Goal: Task Accomplishment & Management: Manage account settings

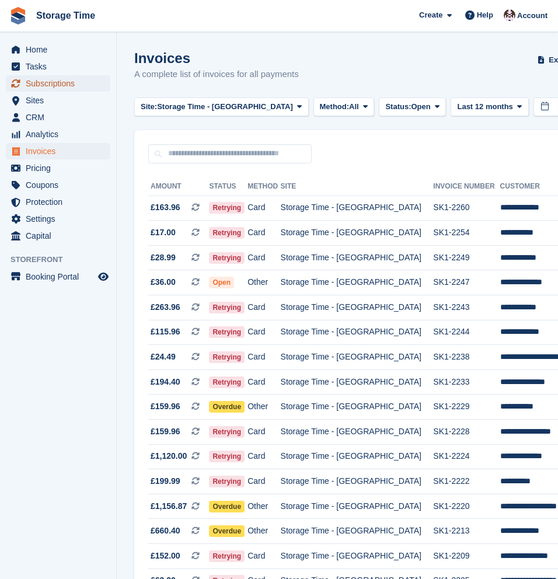
click at [62, 89] on span "Subscriptions" at bounding box center [61, 83] width 70 height 16
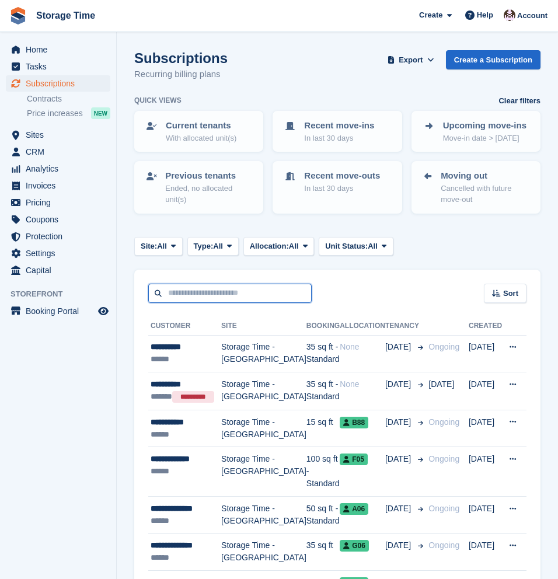
click at [203, 296] on input "text" at bounding box center [229, 292] width 163 height 19
type input "****"
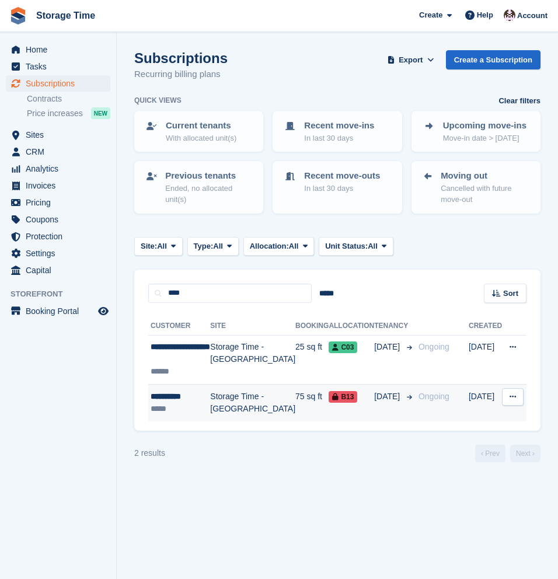
click at [180, 405] on div "*****" at bounding box center [179, 408] width 59 height 12
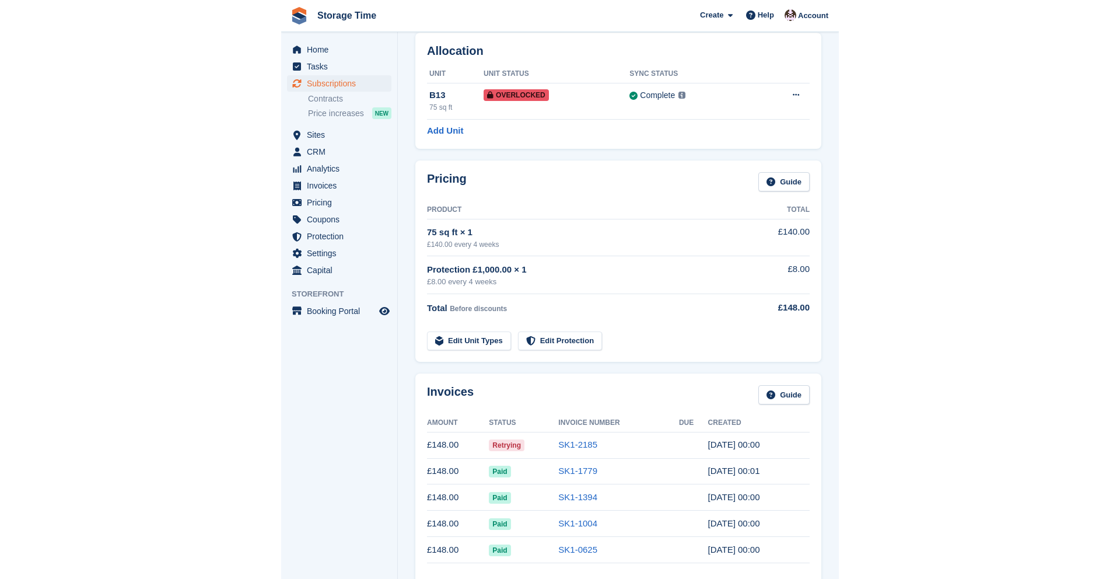
scroll to position [58, 0]
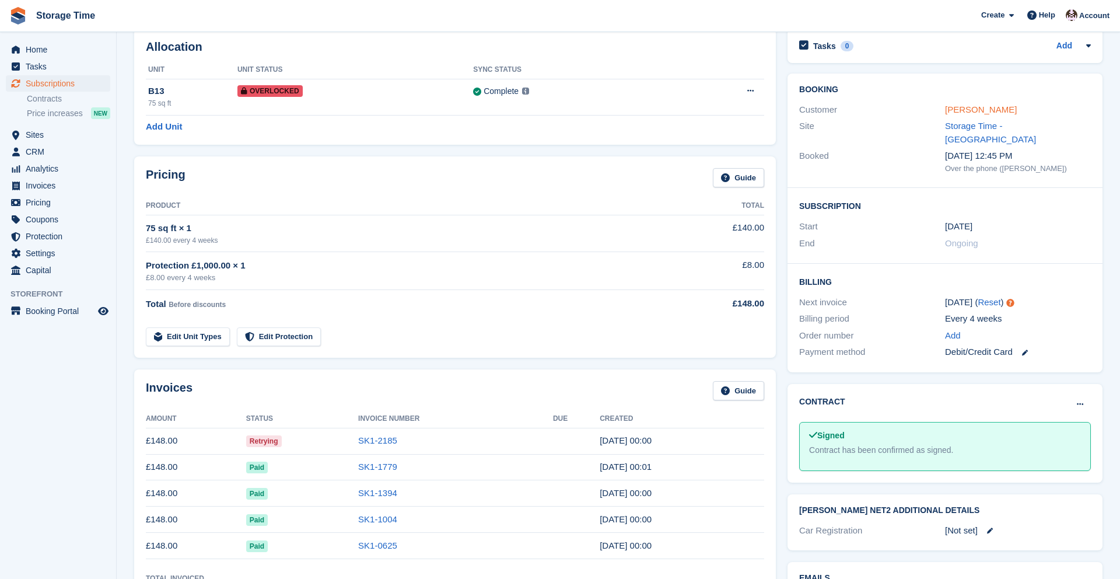
click at [557, 110] on link "Carl lewis" at bounding box center [981, 109] width 72 height 10
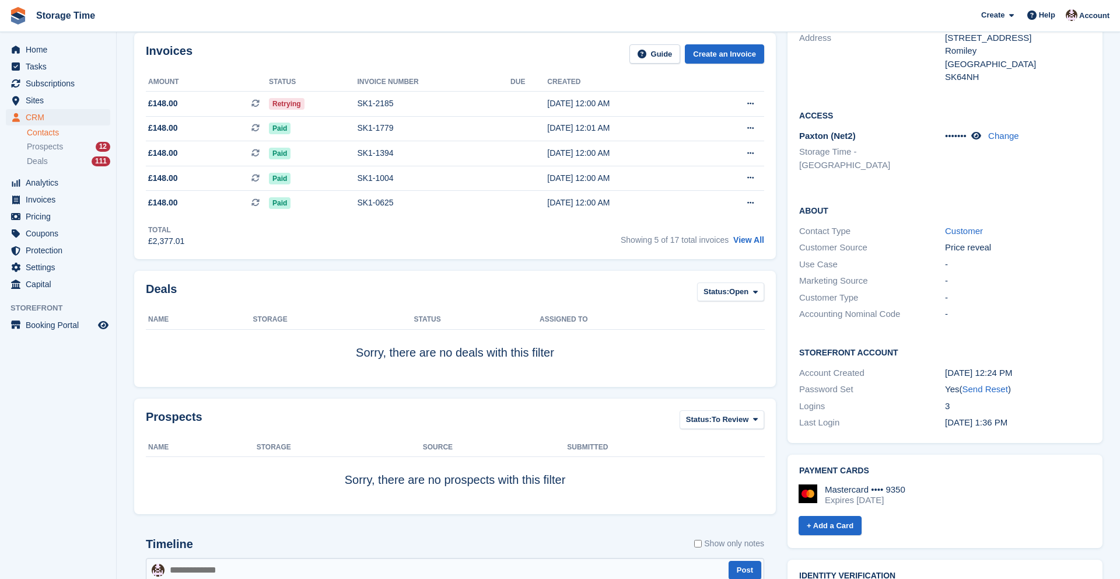
scroll to position [192, 0]
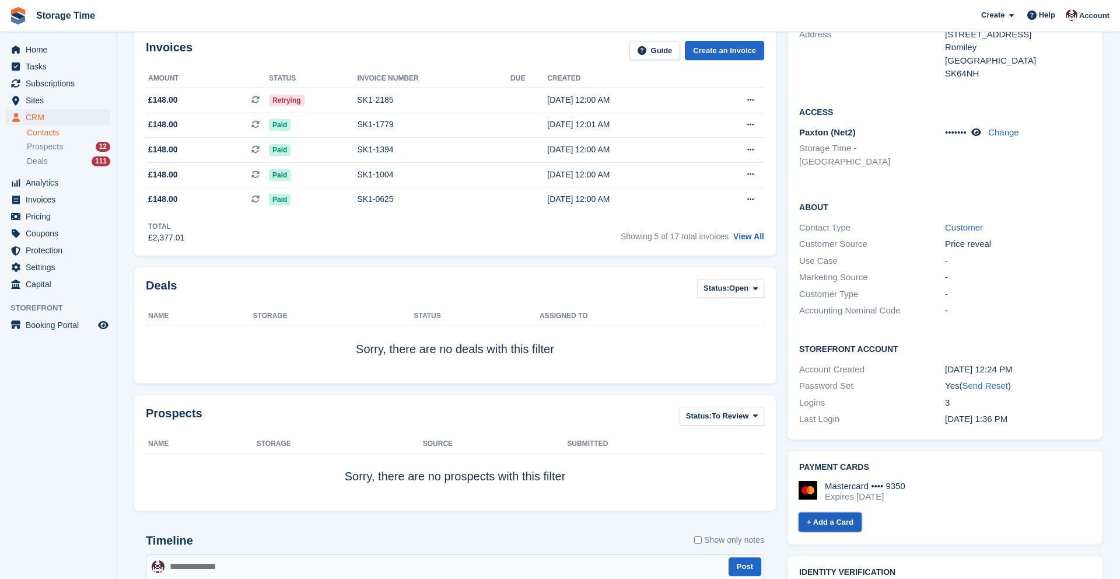
click at [557, 512] on link "+ Add a Card" at bounding box center [830, 521] width 63 height 19
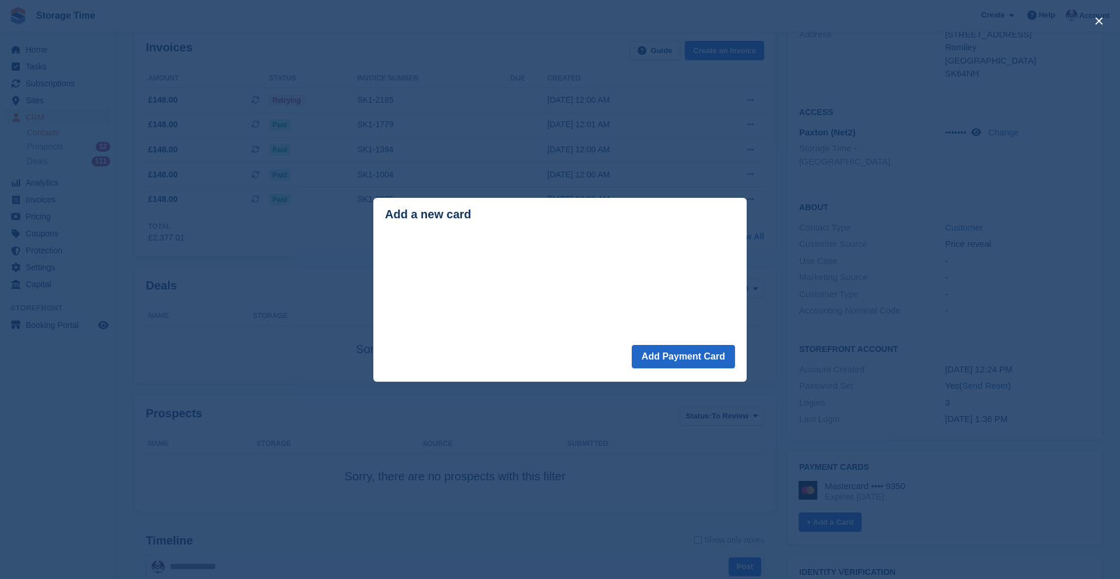
click at [524, 182] on div "close" at bounding box center [560, 289] width 1120 height 579
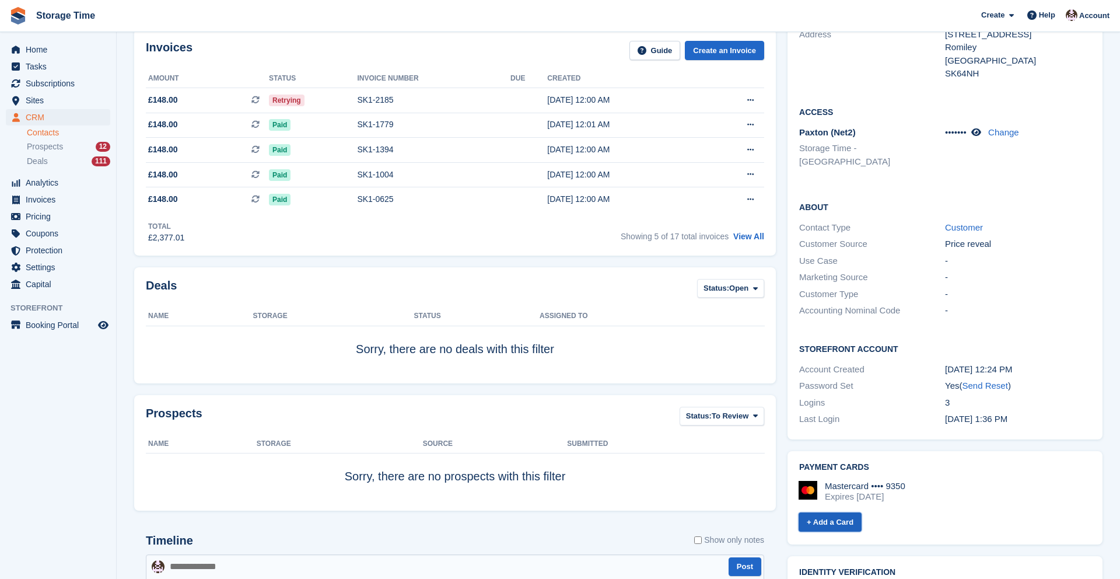
click at [557, 512] on link "+ Add a Card" at bounding box center [830, 521] width 63 height 19
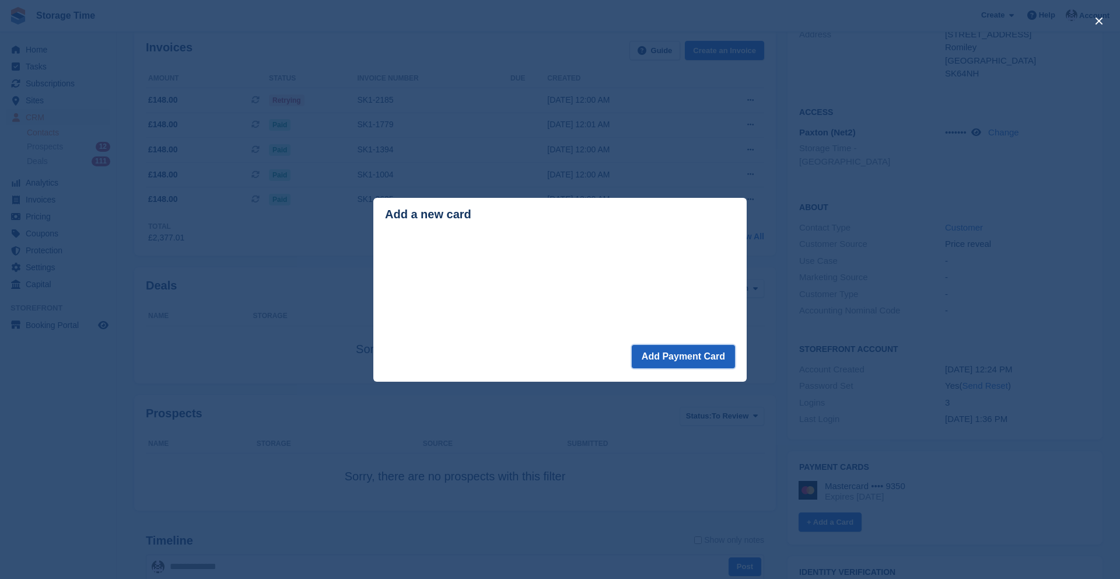
click at [557, 359] on button "Add Payment Card" at bounding box center [683, 356] width 103 height 23
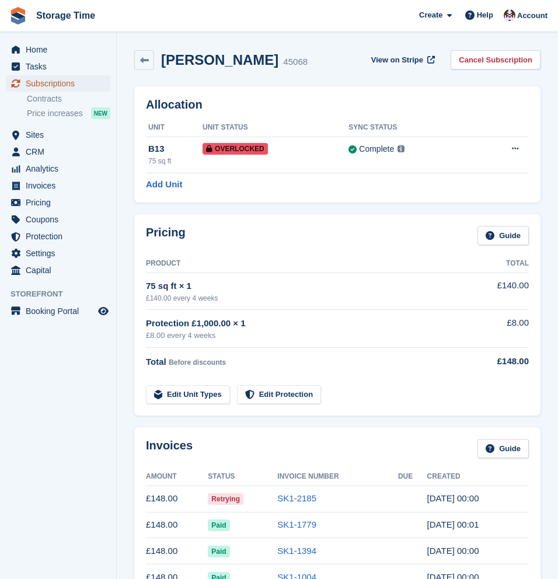
click at [54, 80] on span "Subscriptions" at bounding box center [61, 83] width 70 height 16
